Goal: Find specific page/section: Find specific page/section

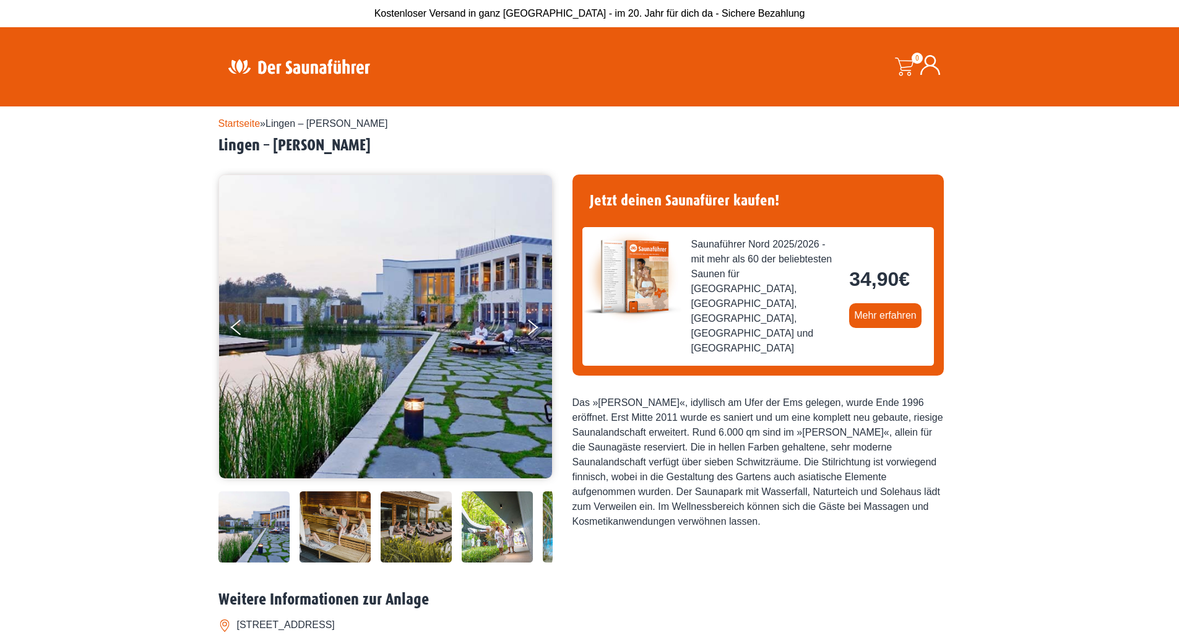
click at [238, 125] on link "Startseite" at bounding box center [240, 123] width 42 height 11
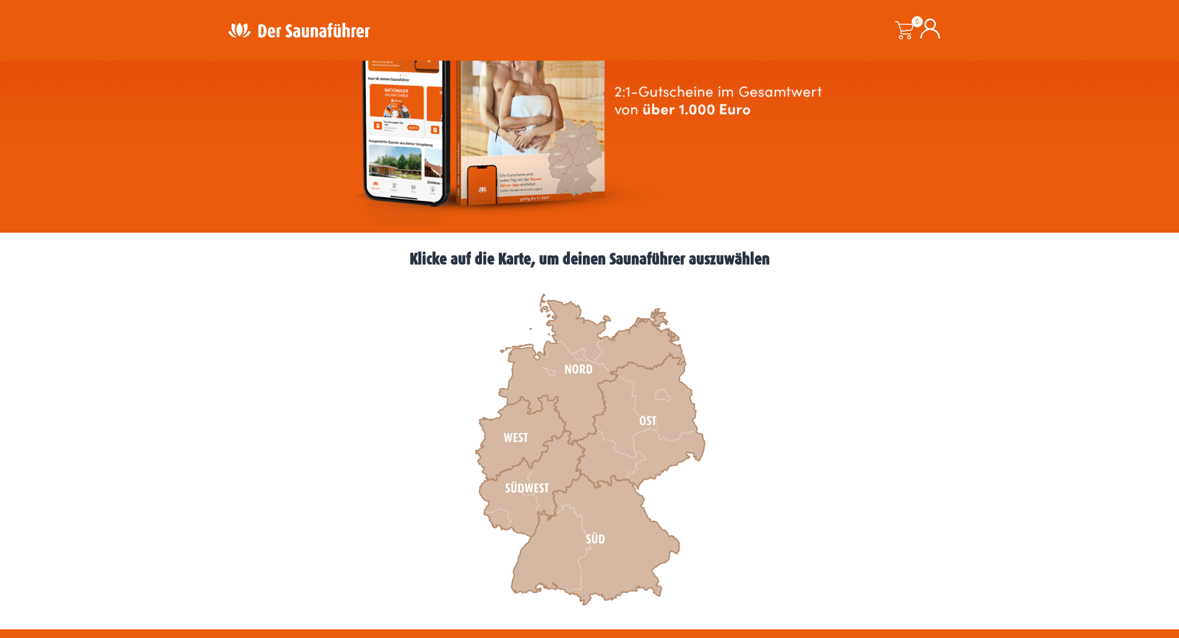
scroll to position [186, 0]
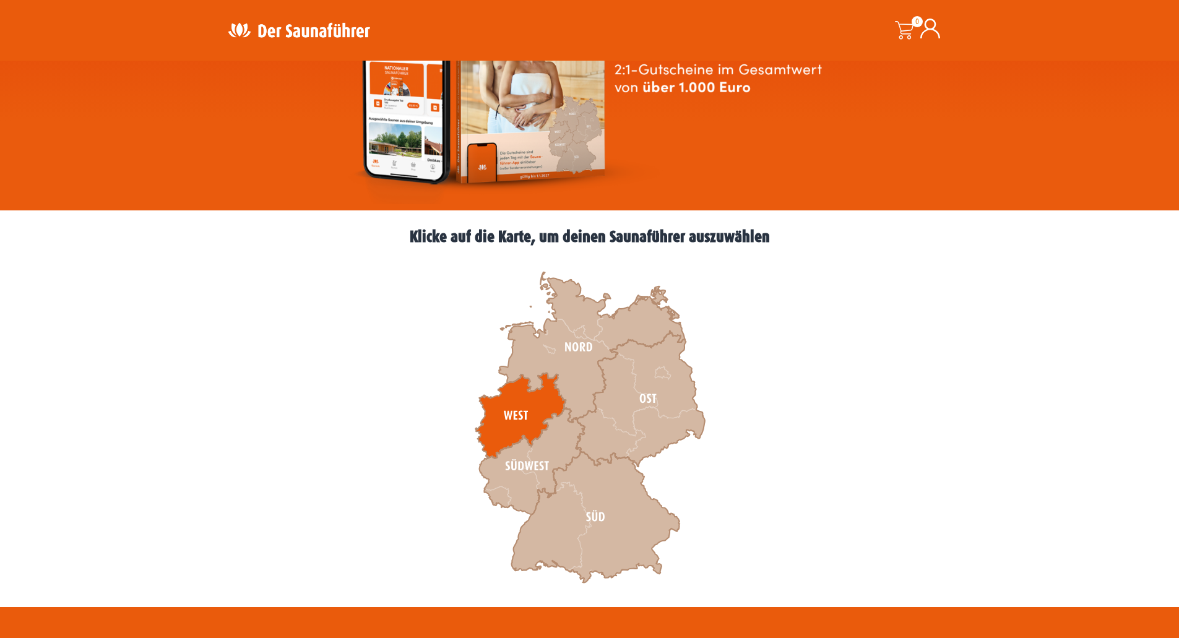
click at [519, 406] on icon at bounding box center [520, 415] width 90 height 85
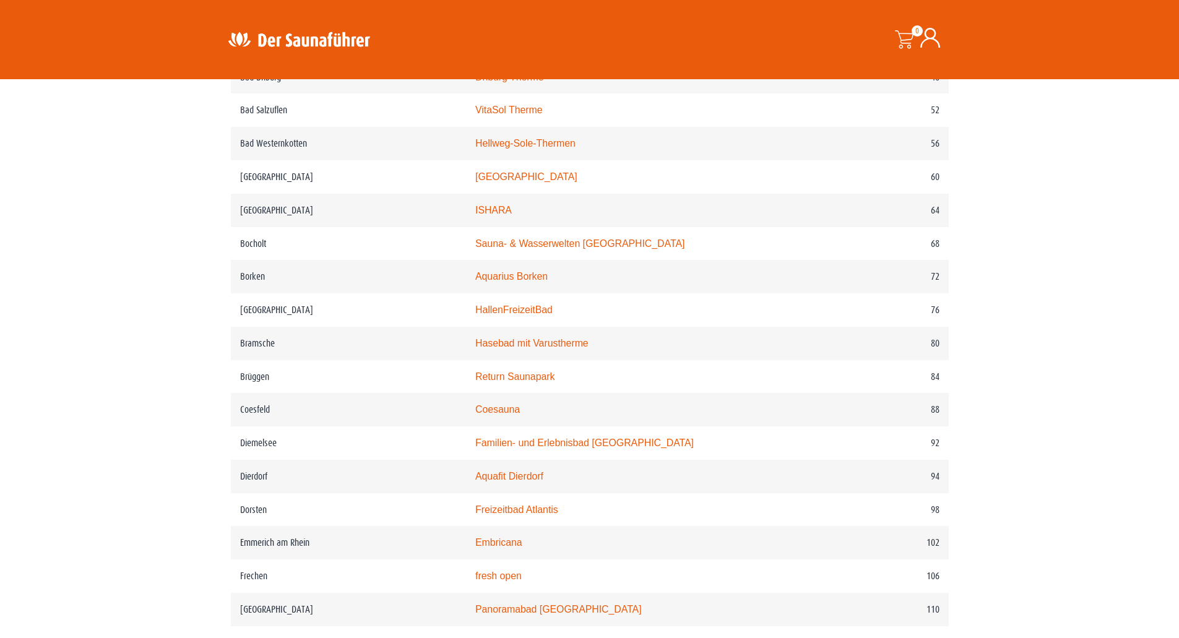
scroll to position [743, 0]
